Goal: Task Accomplishment & Management: Manage account settings

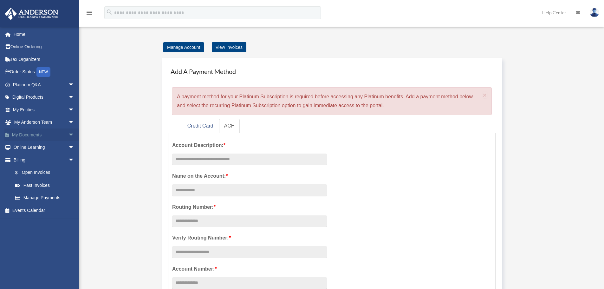
click at [29, 134] on link "My Documents arrow_drop_down" at bounding box center [44, 134] width 80 height 13
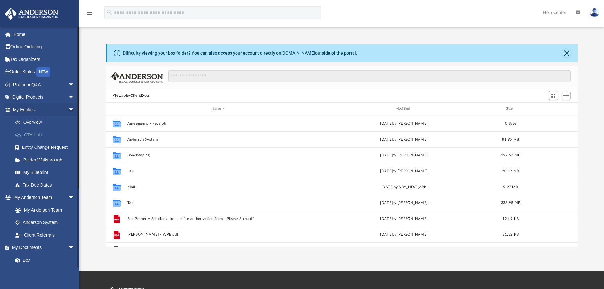
scroll to position [139, 467]
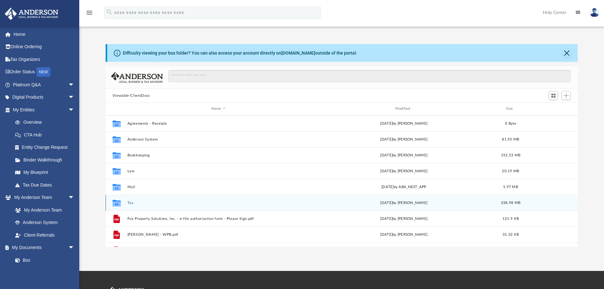
click at [132, 202] on button "Tax" at bounding box center [218, 203] width 182 height 4
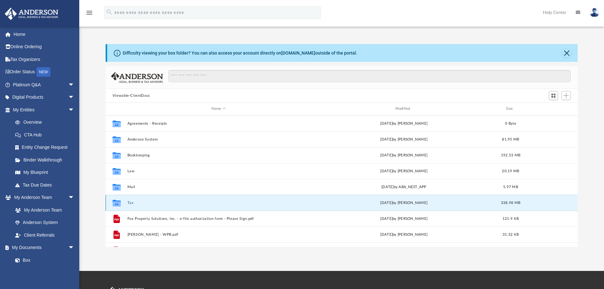
click at [132, 202] on button "Tax" at bounding box center [218, 203] width 182 height 4
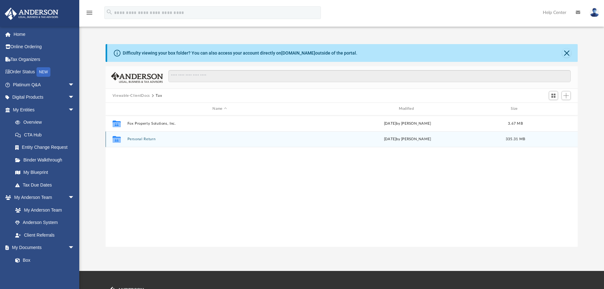
click at [142, 139] on button "Personal Return" at bounding box center [219, 139] width 185 height 4
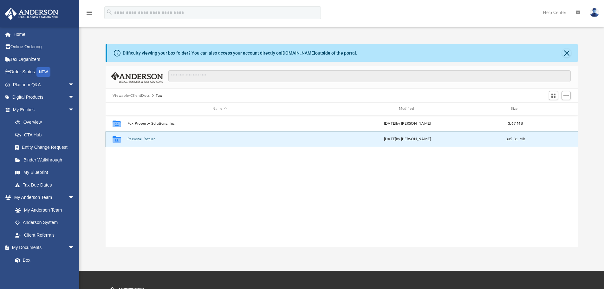
click at [142, 139] on button "Personal Return" at bounding box center [219, 139] width 185 height 4
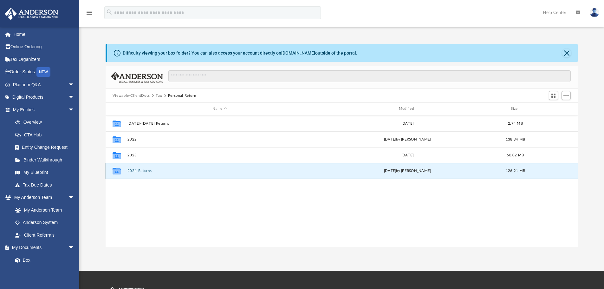
click at [144, 170] on button "2024 Returns" at bounding box center [219, 171] width 185 height 4
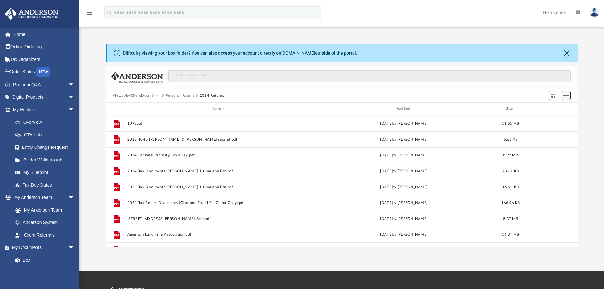
click at [566, 95] on span "Add" at bounding box center [565, 95] width 5 height 5
click at [556, 106] on li "Upload" at bounding box center [557, 108] width 20 height 7
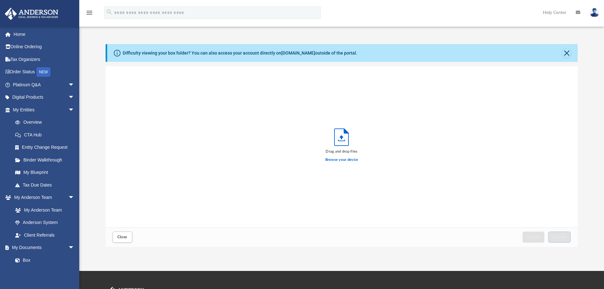
scroll to position [156, 467]
click at [347, 158] on label "Browse your device" at bounding box center [341, 160] width 33 height 6
click at [0, 0] on input "Browse your device" at bounding box center [0, 0] width 0 height 0
click at [350, 160] on label "Browse your device" at bounding box center [341, 160] width 33 height 6
click at [0, 0] on input "Browse your device" at bounding box center [0, 0] width 0 height 0
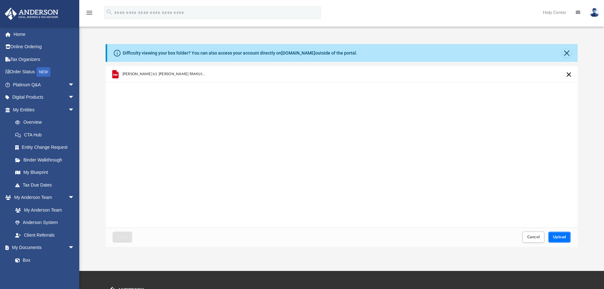
click at [562, 236] on span "Upload" at bounding box center [559, 237] width 13 height 4
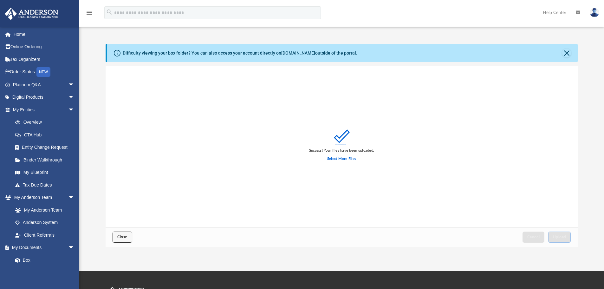
click at [126, 236] on span "Close" at bounding box center [122, 237] width 10 height 4
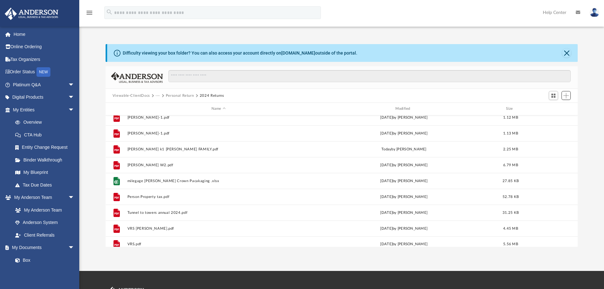
scroll to position [249, 0]
